Goal: Information Seeking & Learning: Learn about a topic

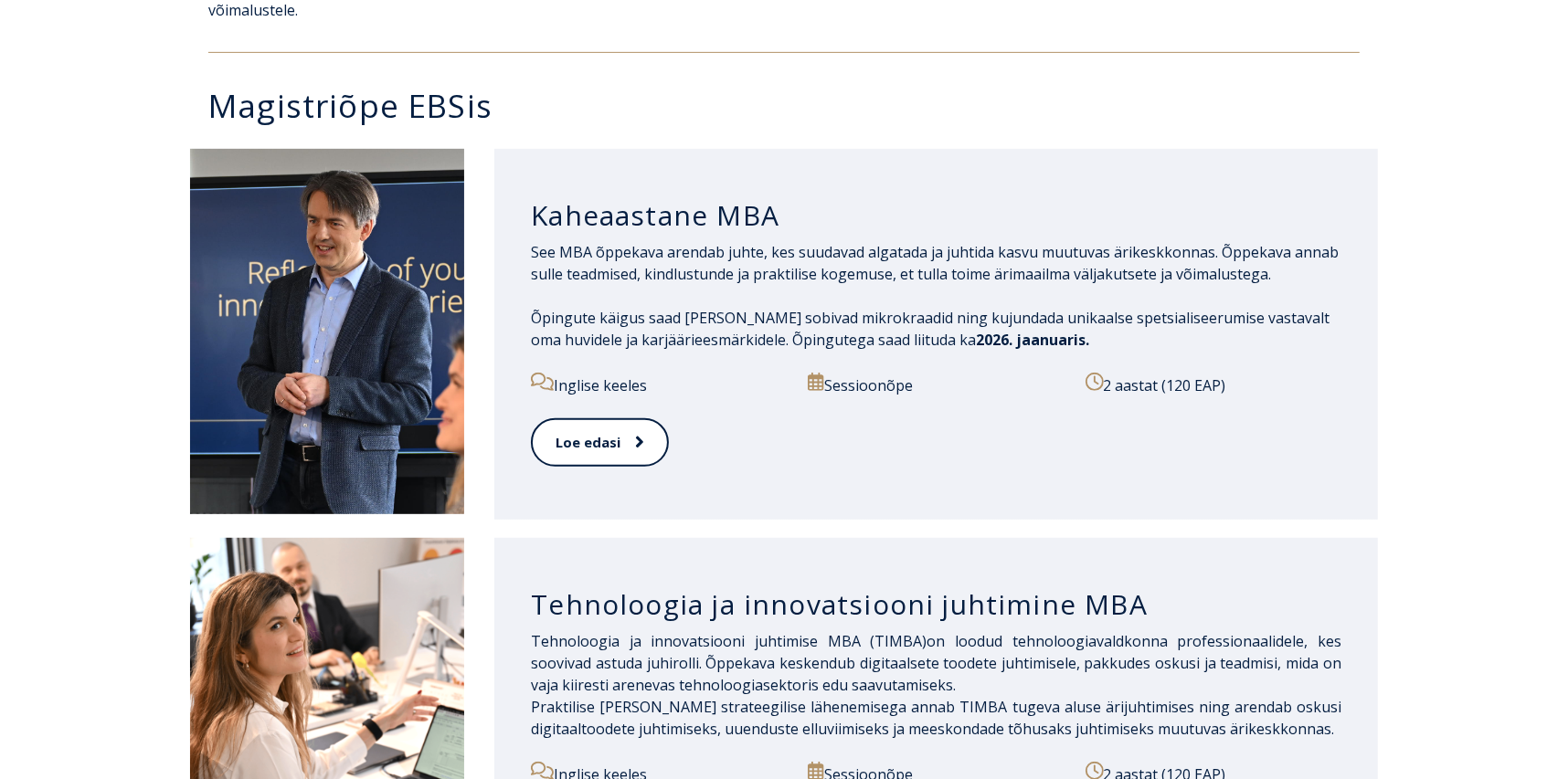
scroll to position [822, 0]
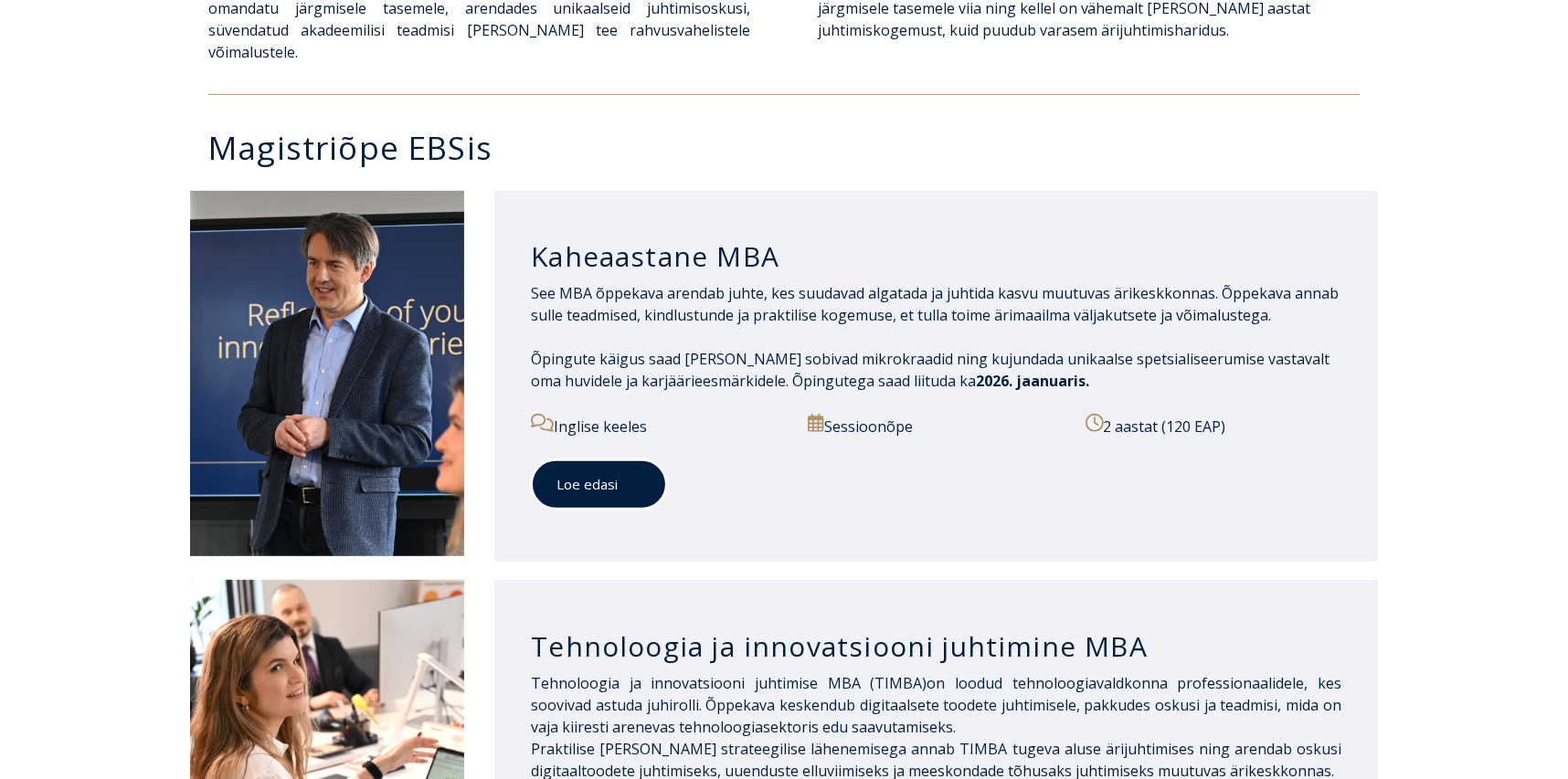
click at [589, 460] on link "Loe edasi" at bounding box center [599, 485] width 136 height 51
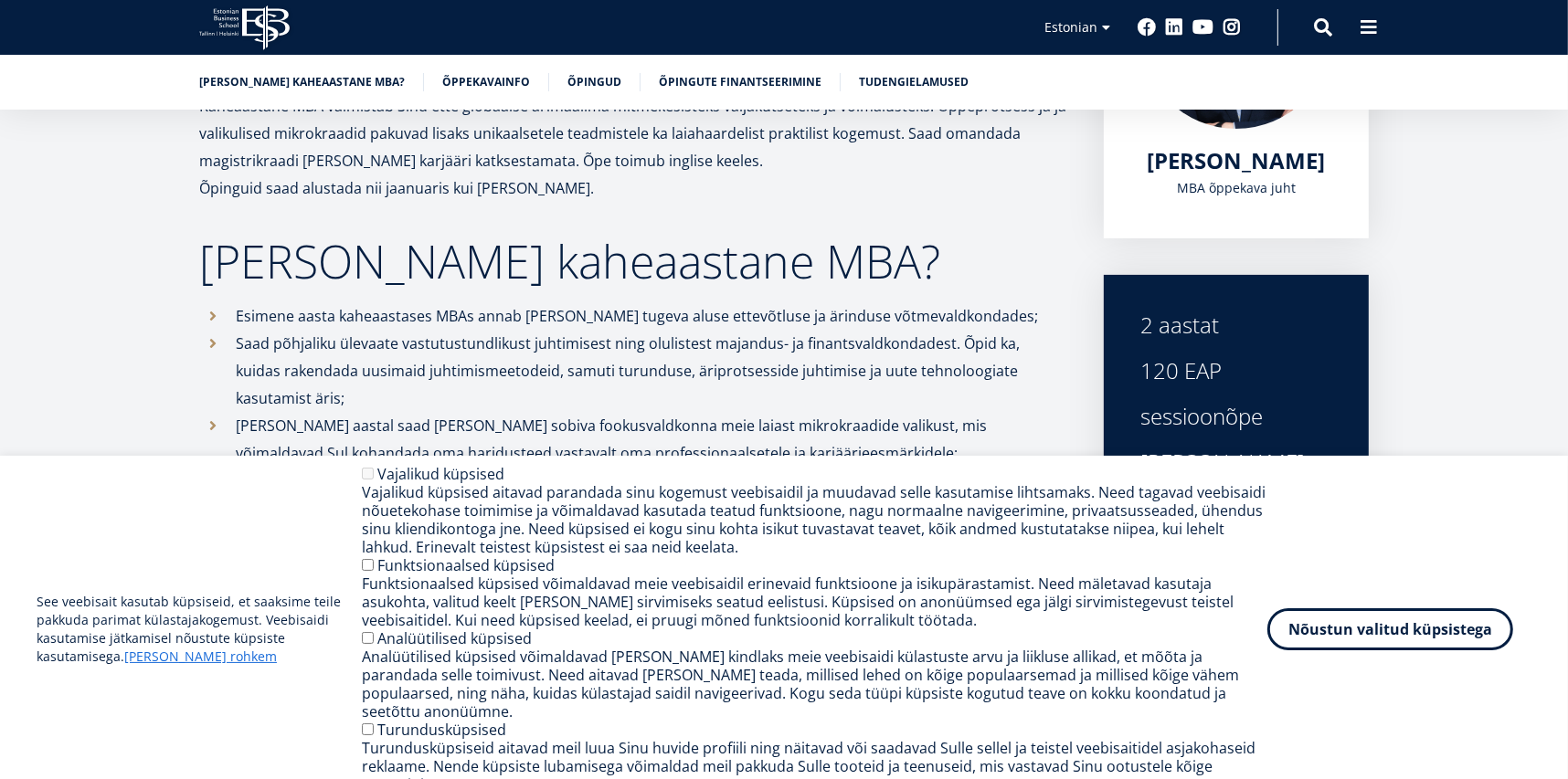
scroll to position [456, 0]
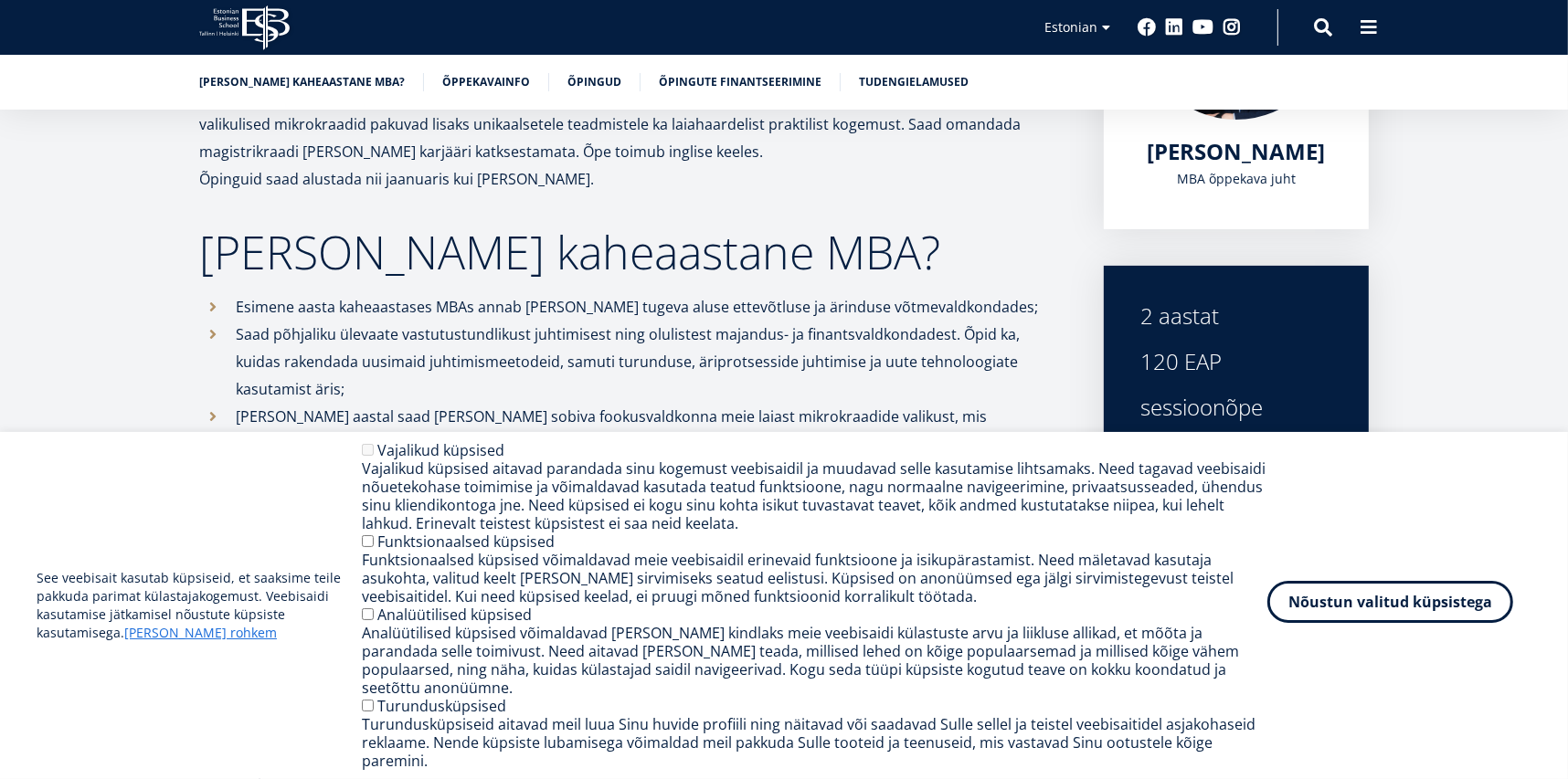
click at [1398, 623] on button "Nõustun valitud küpsistega" at bounding box center [1390, 602] width 246 height 42
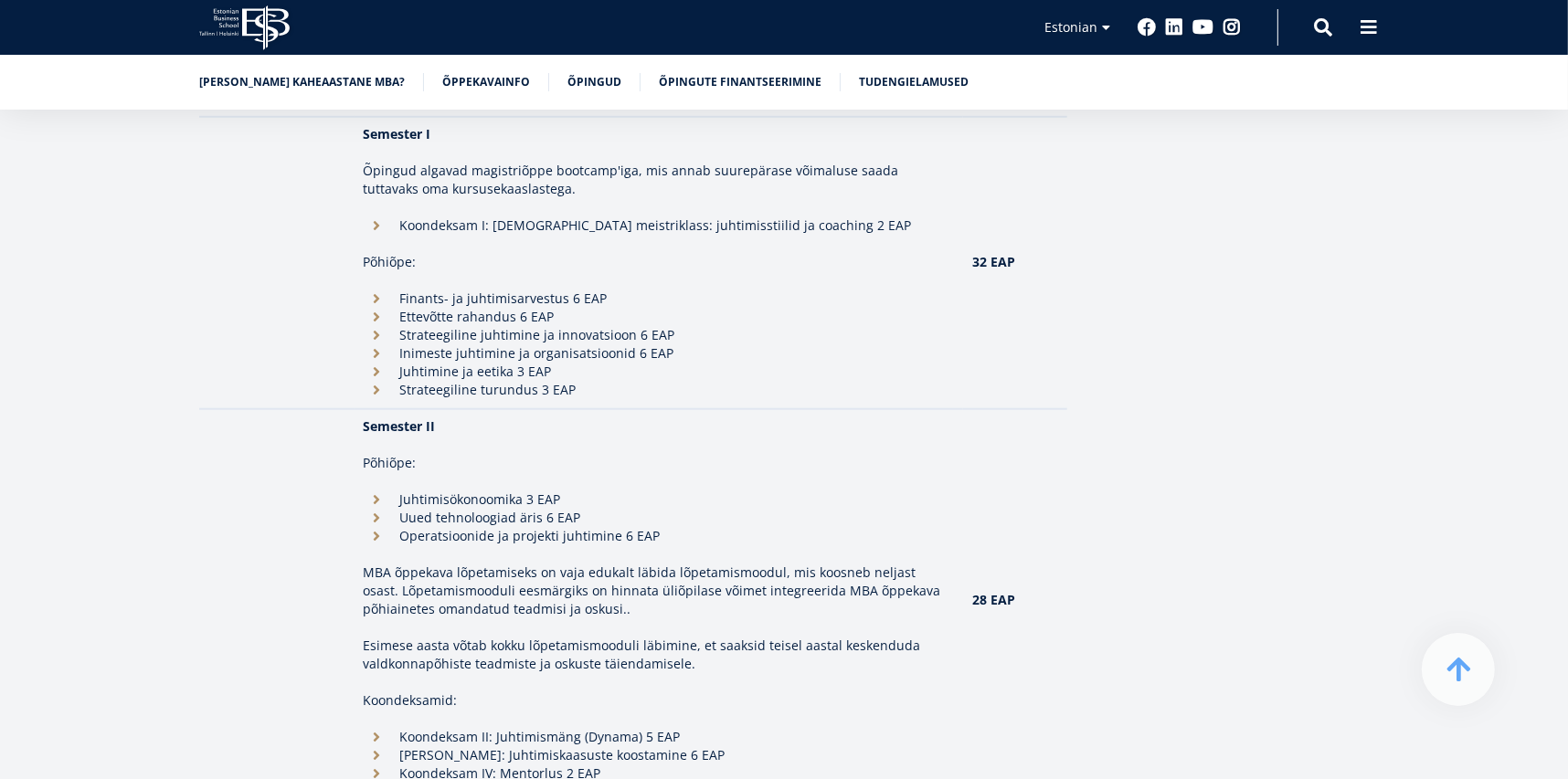
scroll to position [1827, 0]
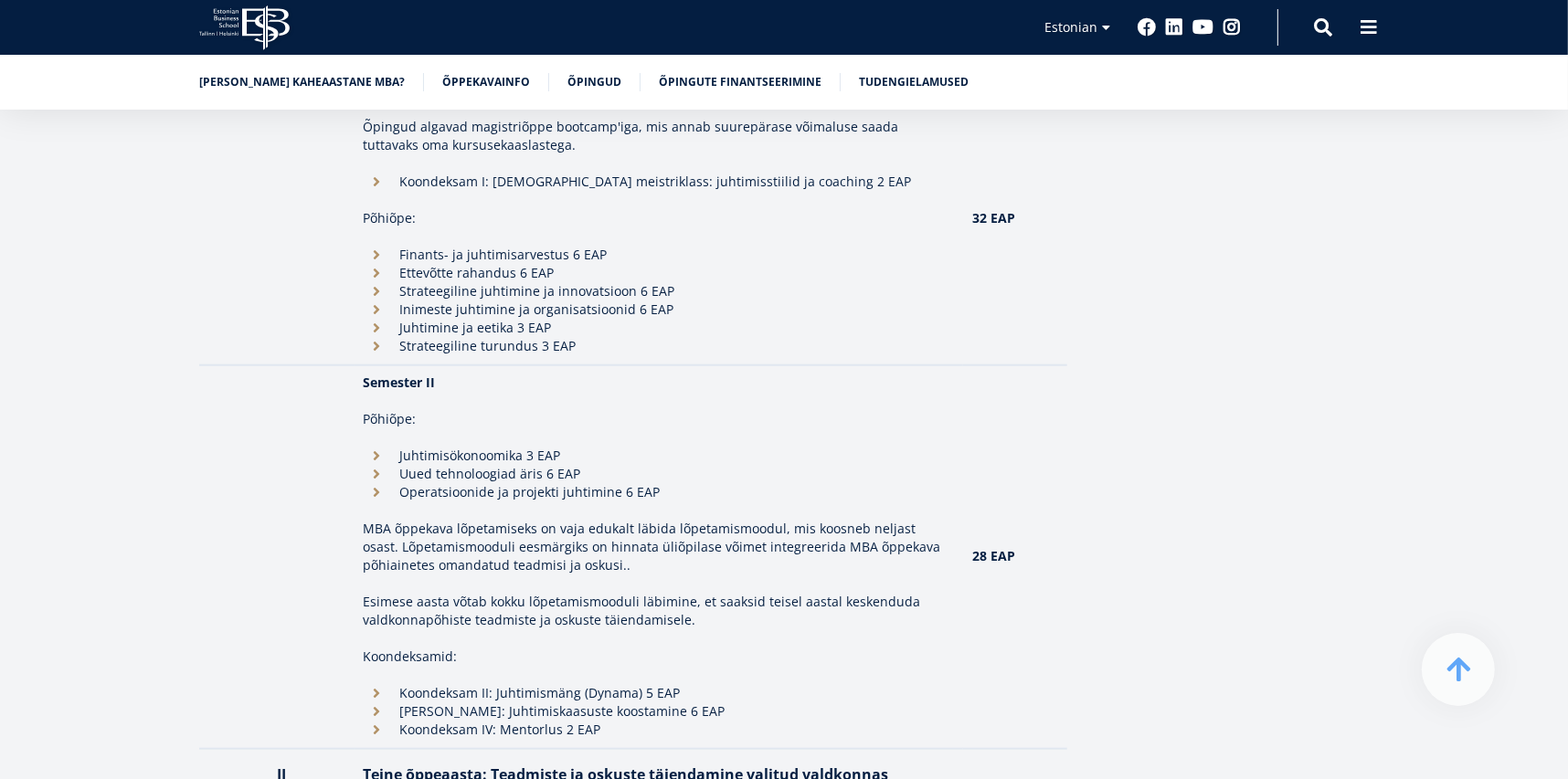
click at [376, 684] on li "Koondeksam II: Juhtimismäng (Dynama) 5 EAP" at bounding box center [659, 693] width 592 height 18
click at [427, 684] on li "Koondeksam II: Juhtimismäng (Dynama) 5 EAP" at bounding box center [659, 693] width 592 height 18
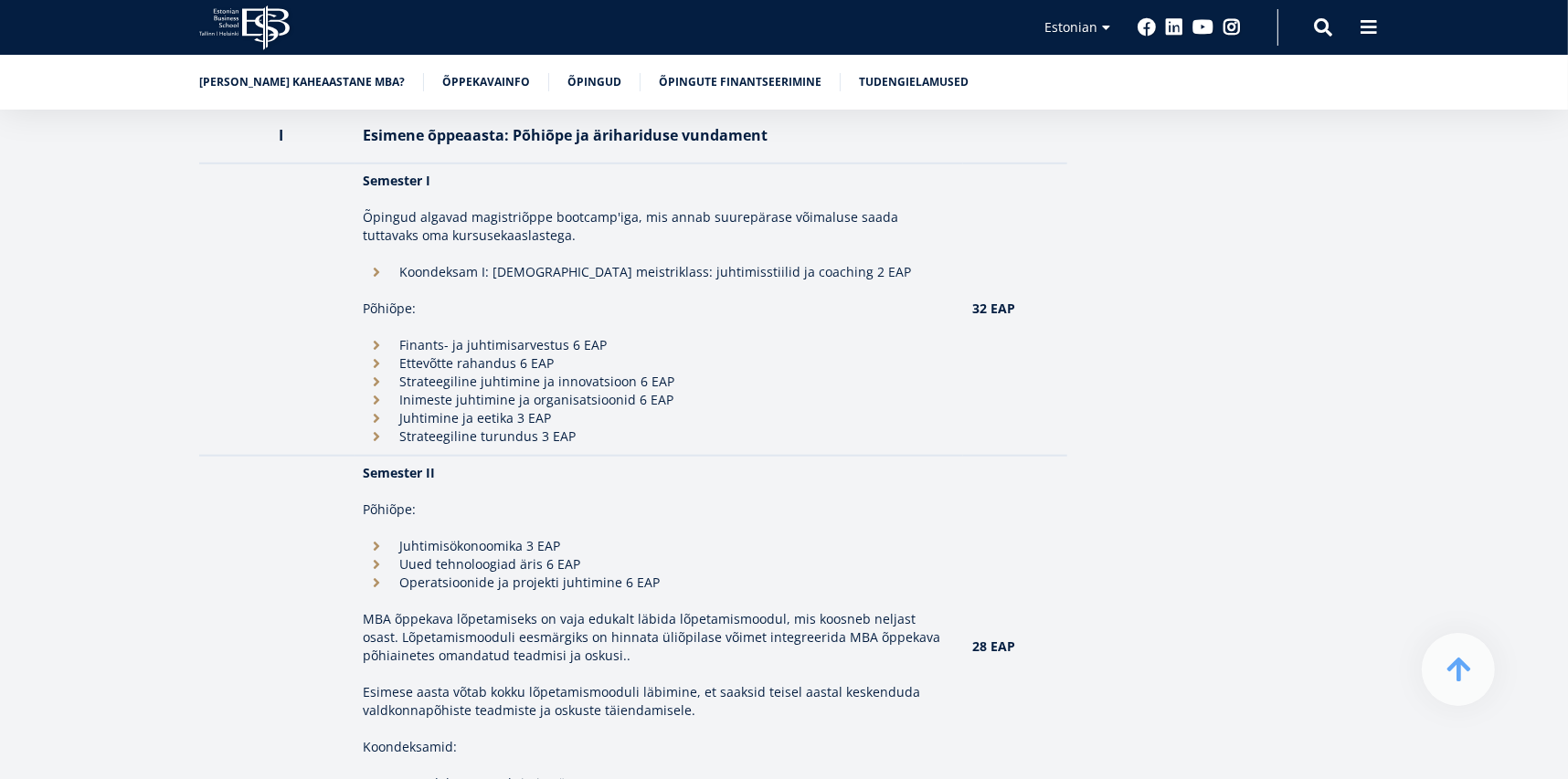
scroll to position [1736, 0]
click at [724, 80] on link "Õpingute finantseerimine" at bounding box center [740, 80] width 163 height 18
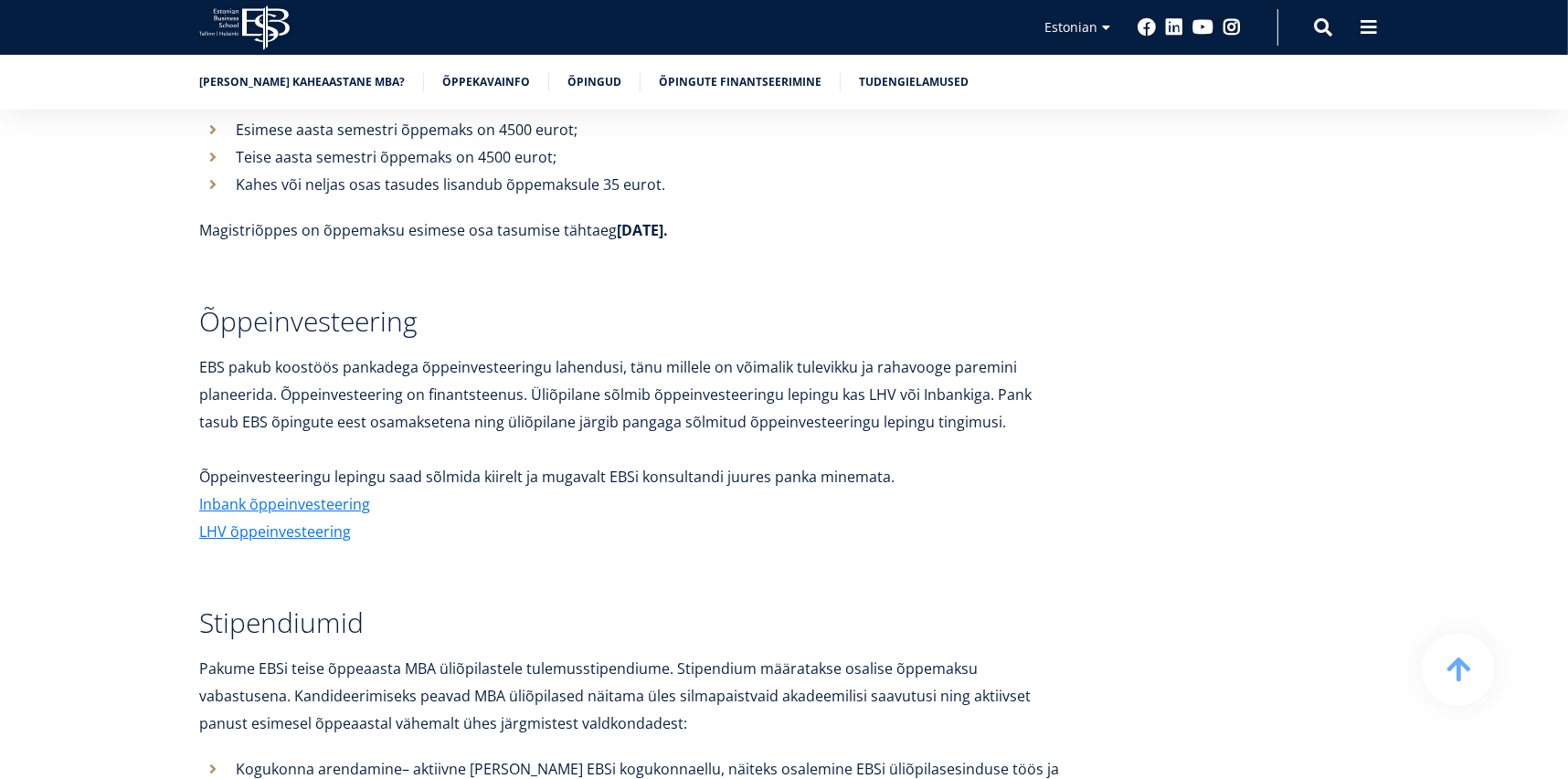
scroll to position [5952, 0]
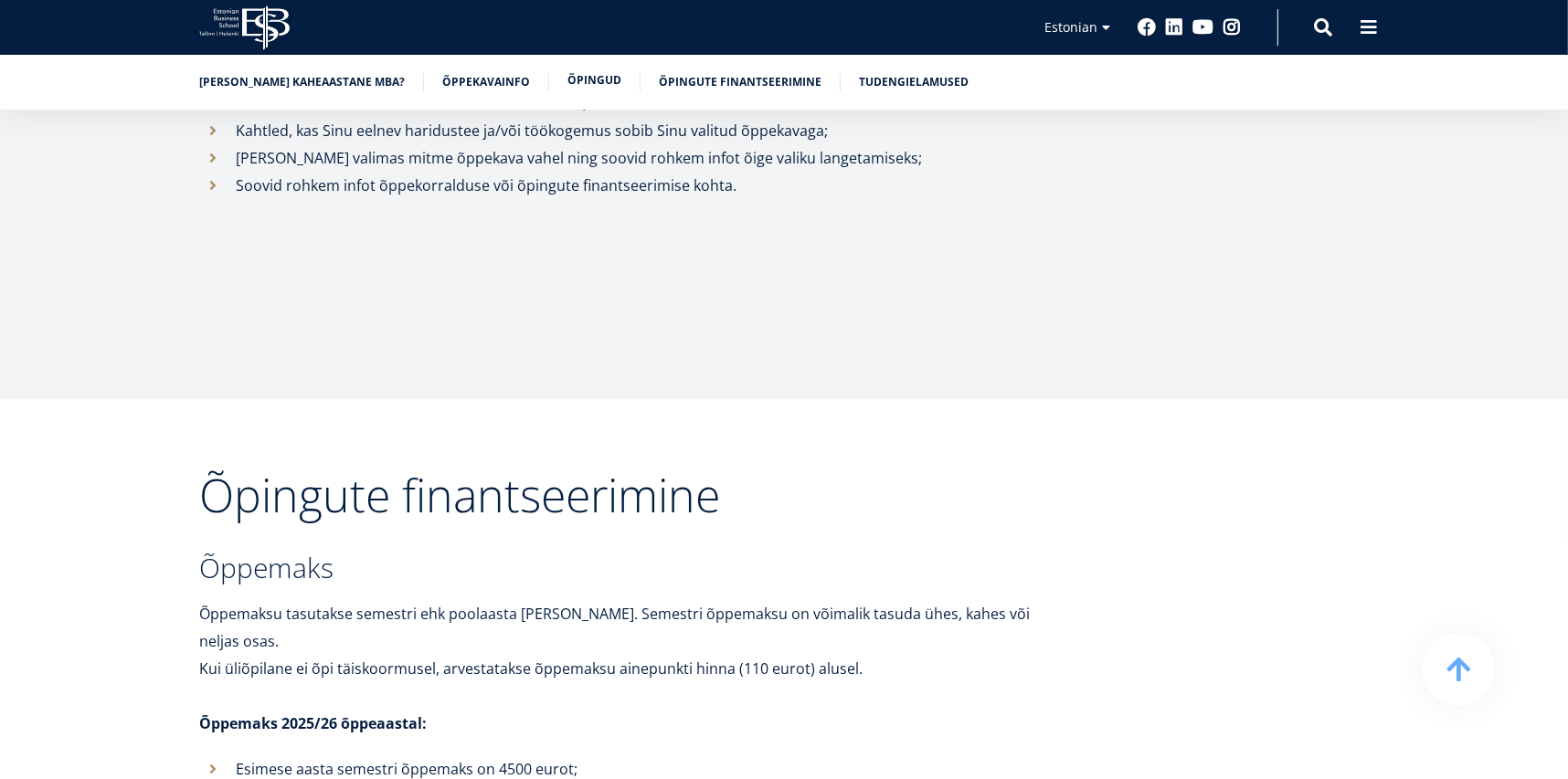
click at [568, 75] on link "Õpingud" at bounding box center [595, 80] width 54 height 18
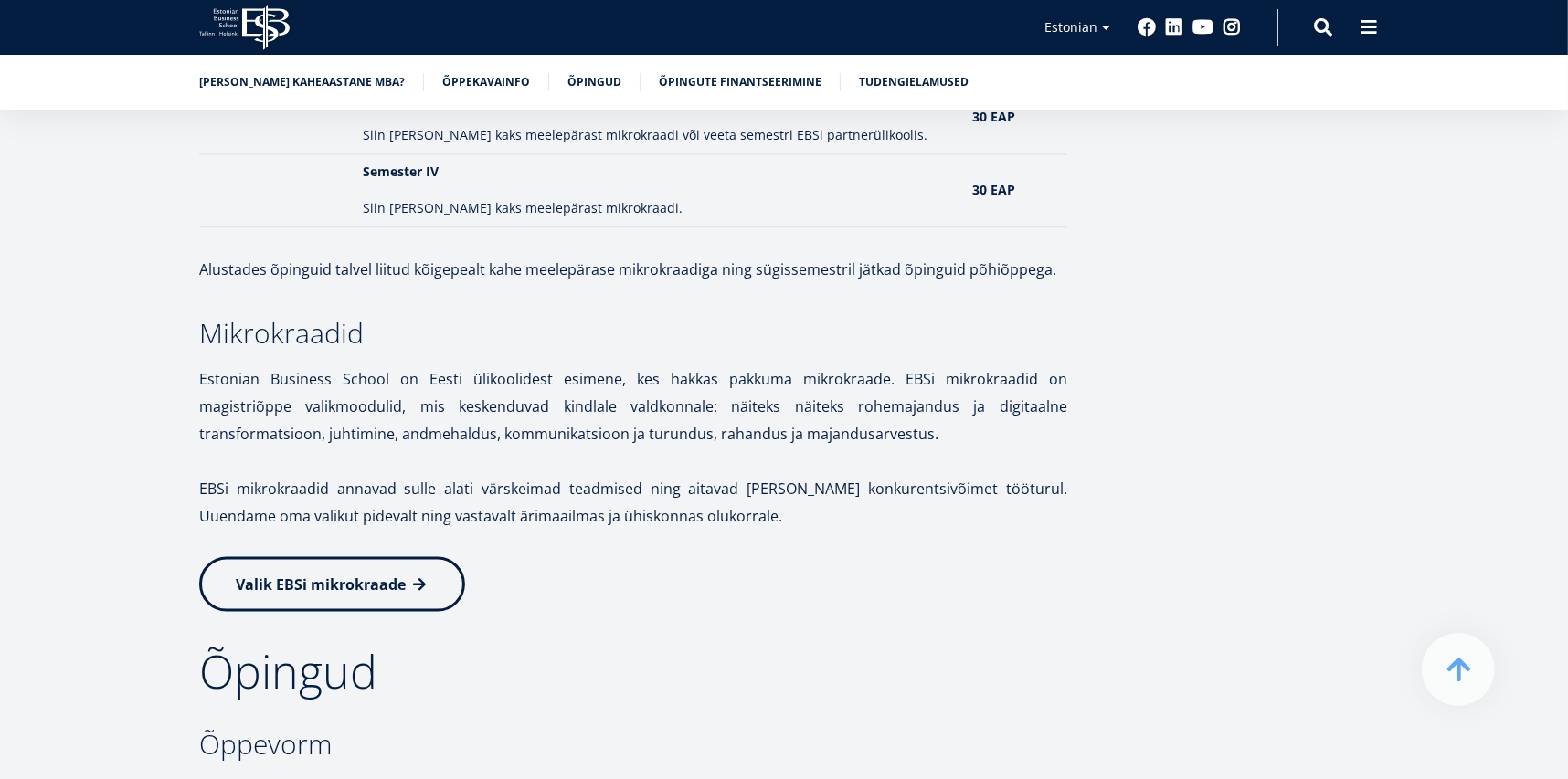
scroll to position [2575, 0]
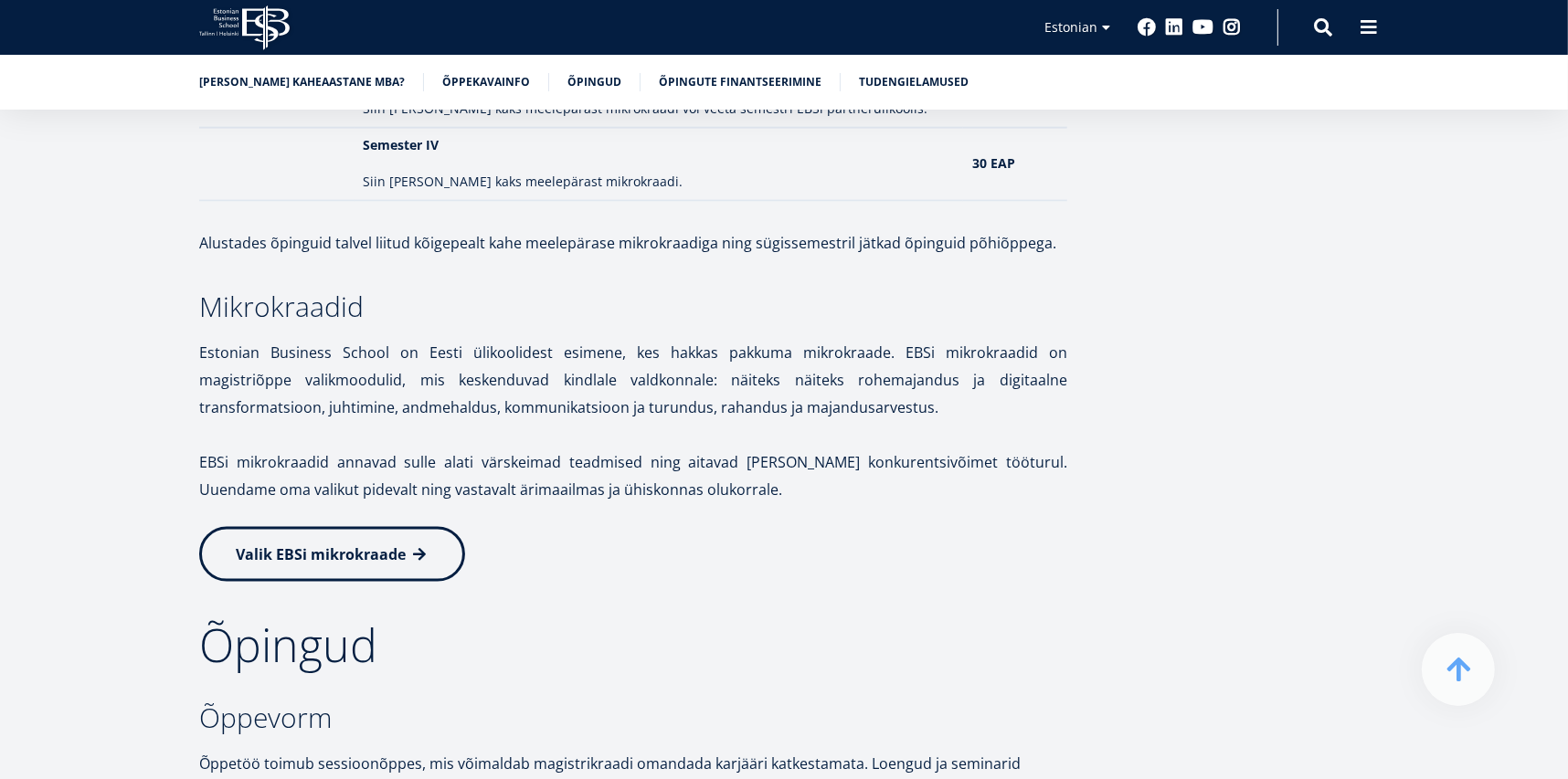
click at [404, 545] on link "Valik EBSi mikrokraade" at bounding box center [332, 554] width 266 height 54
